Goal: Task Accomplishment & Management: Use online tool/utility

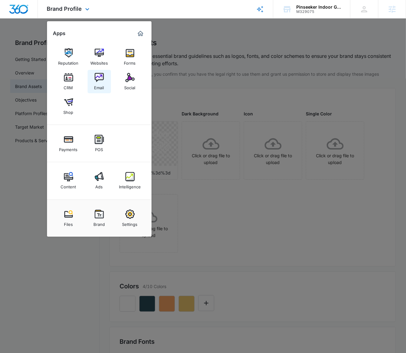
click at [97, 74] on img at bounding box center [99, 77] width 9 height 9
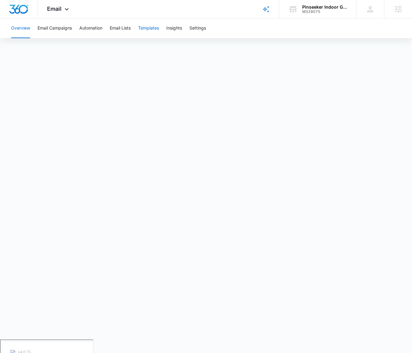
click at [146, 29] on button "Templates" at bounding box center [148, 28] width 21 height 20
